Goal: Navigation & Orientation: Find specific page/section

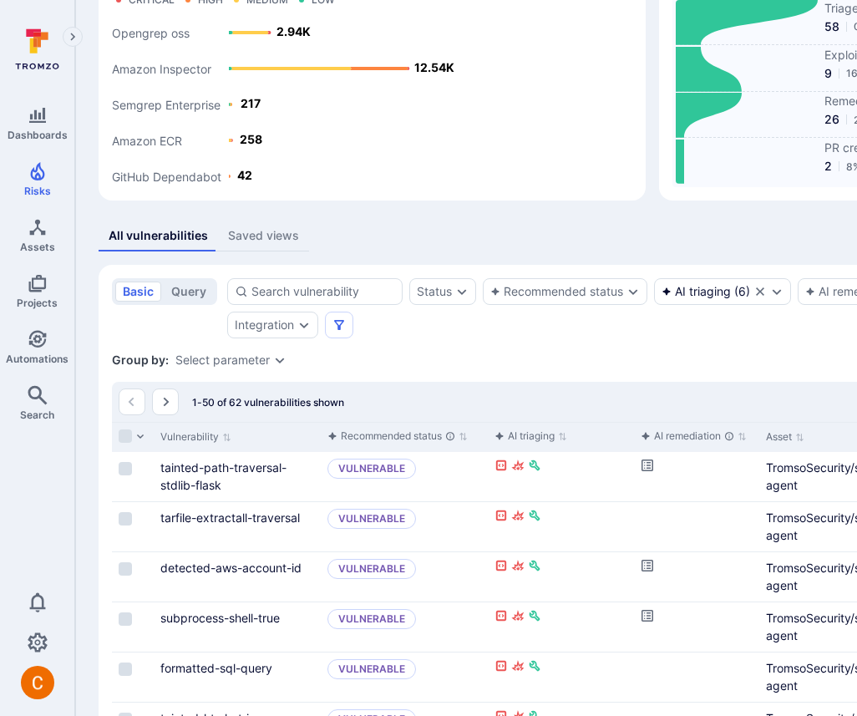
scroll to position [123, 0]
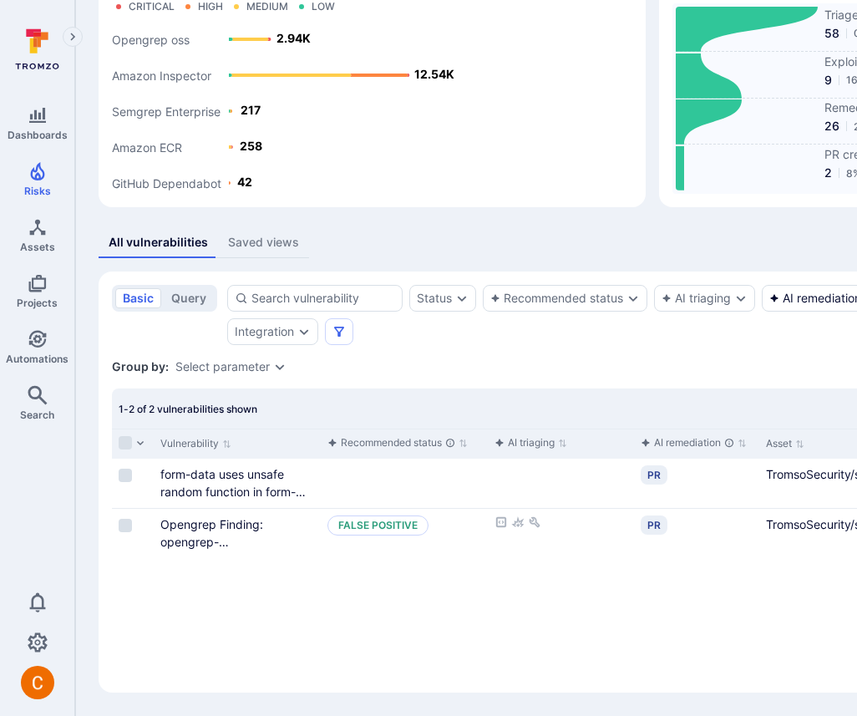
scroll to position [114, 0]
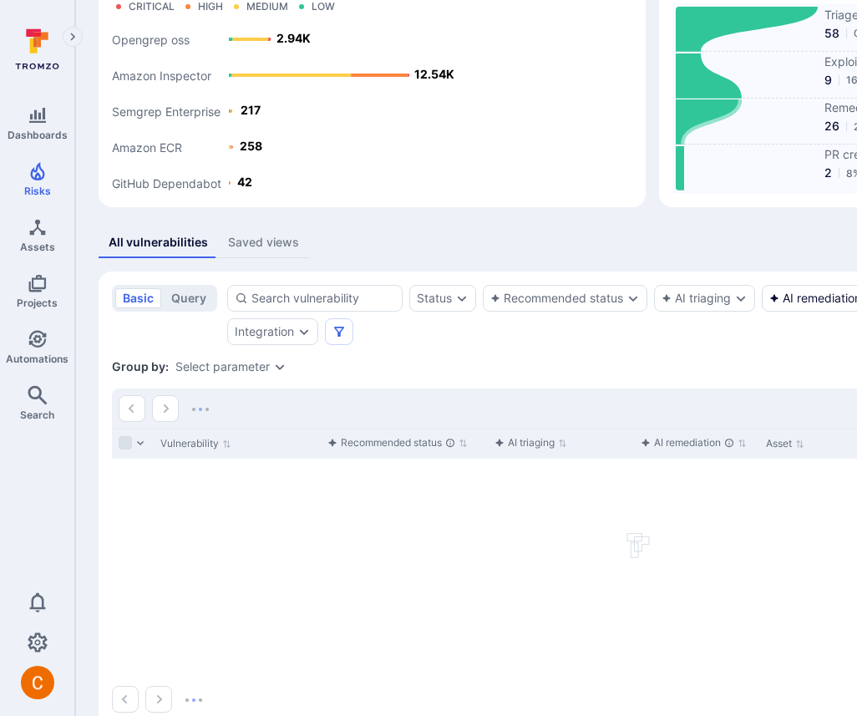
scroll to position [123, 0]
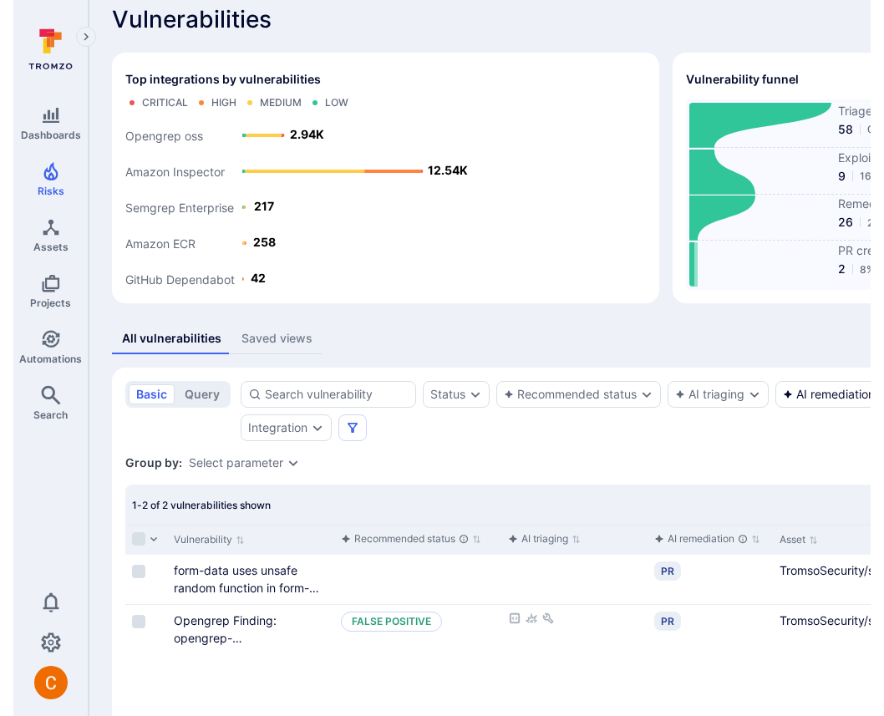
scroll to position [12, 0]
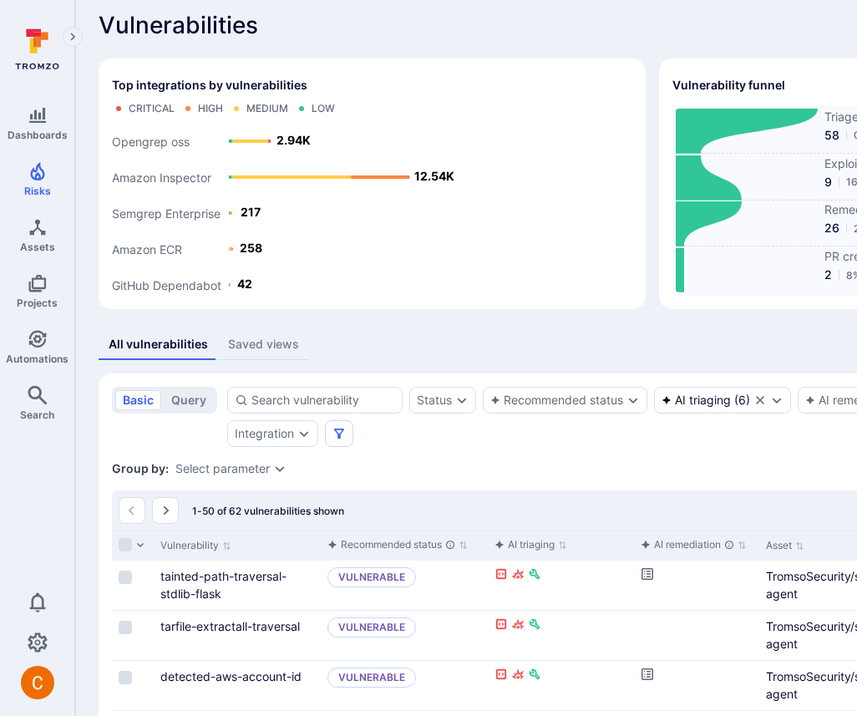
click at [20, 42] on icon at bounding box center [37, 49] width 74 height 59
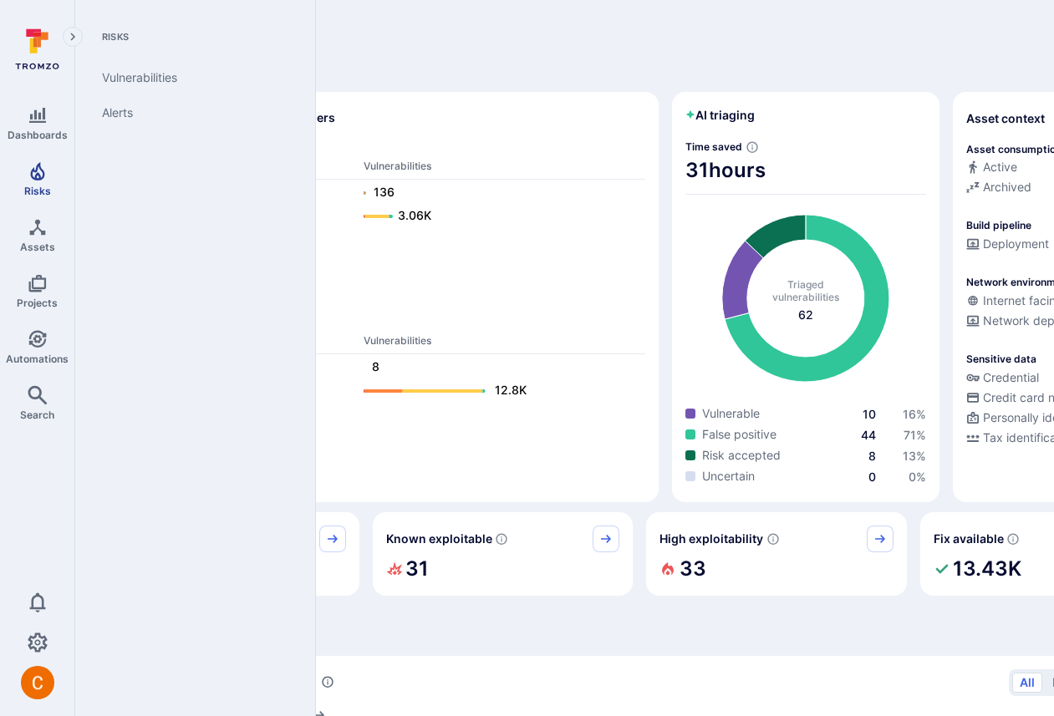
click at [31, 161] on icon "Risks" at bounding box center [38, 171] width 20 height 20
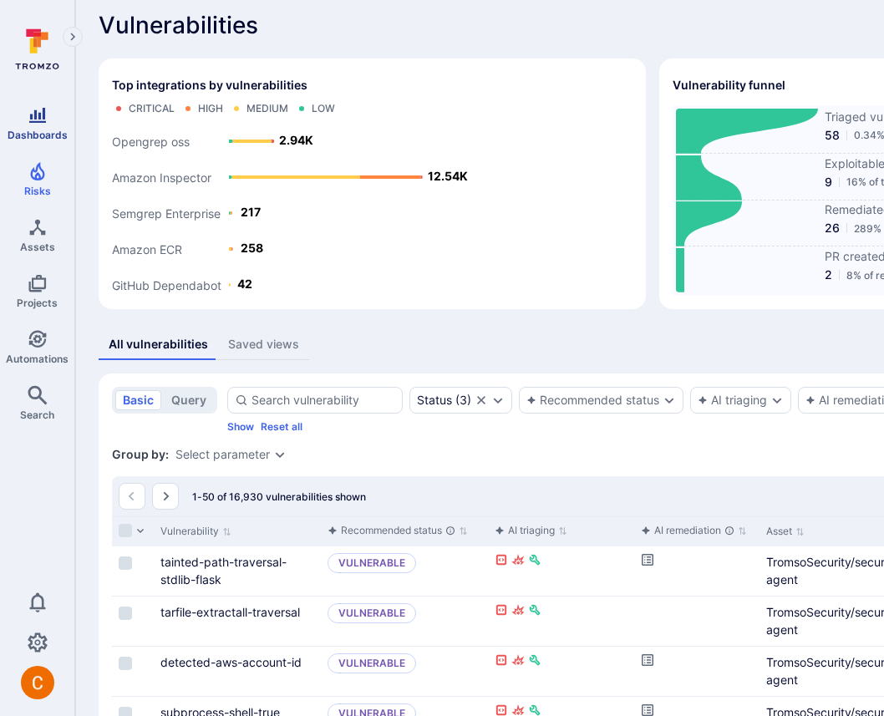
click at [15, 126] on link "Dashboards" at bounding box center [37, 123] width 74 height 49
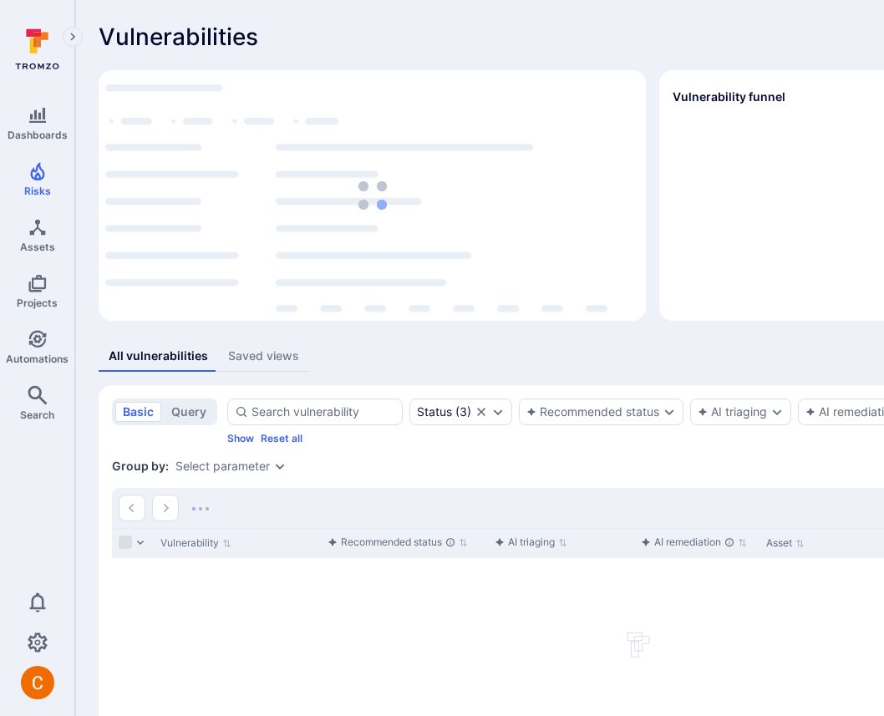
scroll to position [12, 0]
